Goal: Task Accomplishment & Management: Use online tool/utility

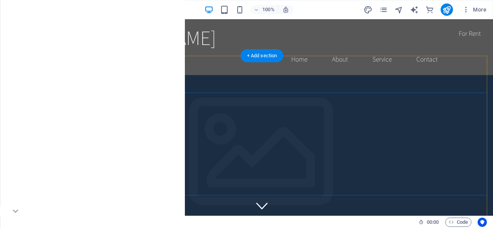
scroll to position [1, 0]
click at [13, 8] on icon "button" at bounding box center [15, 9] width 9 height 9
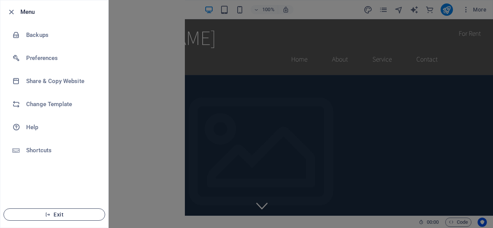
click at [61, 213] on span "Exit" at bounding box center [54, 215] width 89 height 6
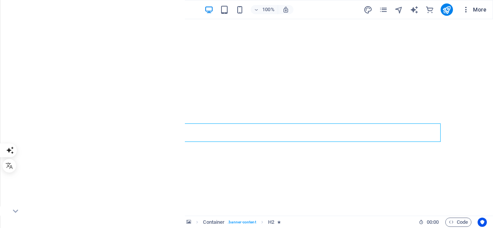
click at [468, 10] on icon "button" at bounding box center [466, 10] width 8 height 8
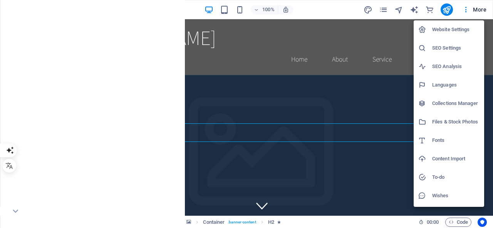
drag, startPoint x: 100, startPoint y: 10, endPoint x: 94, endPoint y: 8, distance: 6.6
click at [94, 8] on div at bounding box center [246, 114] width 493 height 228
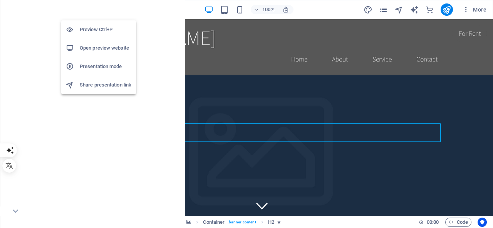
drag, startPoint x: 104, startPoint y: 50, endPoint x: 92, endPoint y: 48, distance: 12.5
click at [92, 48] on h6 "Open preview website" at bounding box center [106, 48] width 52 height 9
